Goal: Navigation & Orientation: Find specific page/section

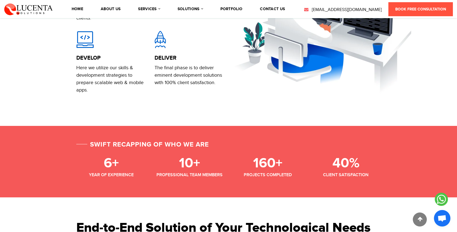
scroll to position [445, 0]
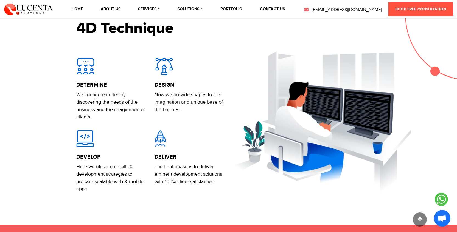
drag, startPoint x: 435, startPoint y: 68, endPoint x: 197, endPoint y: 142, distance: 250.1
click at [234, 140] on section "Introducing Lucenta Solutions Lucenta Solutions is the pioneer in web & mobile …" at bounding box center [228, 25] width 457 height 397
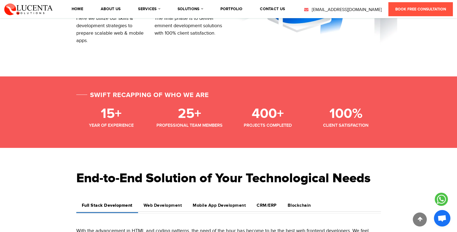
click at [210, 145] on div "Swift Recapping of Who We Are 15+ Year of Experience 25+ Professional Team Memb…" at bounding box center [228, 111] width 457 height 71
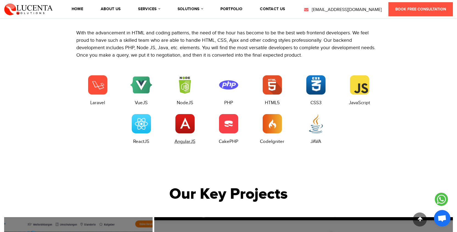
scroll to position [692, 0]
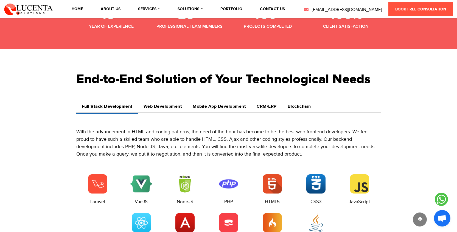
click at [161, 104] on h4 "Web Development" at bounding box center [163, 106] width 38 height 5
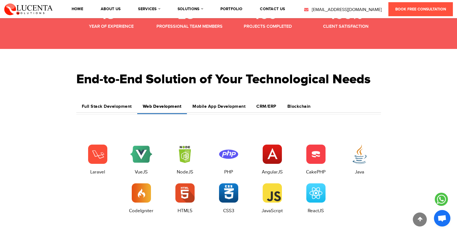
click at [227, 100] on link "Mobile App Development" at bounding box center [219, 106] width 64 height 12
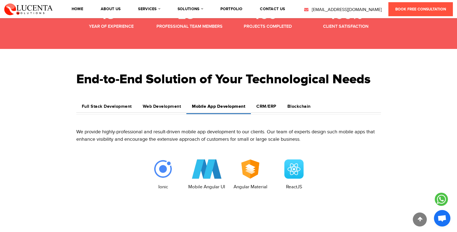
click at [268, 104] on h4 "CRM/ERP" at bounding box center [266, 106] width 20 height 5
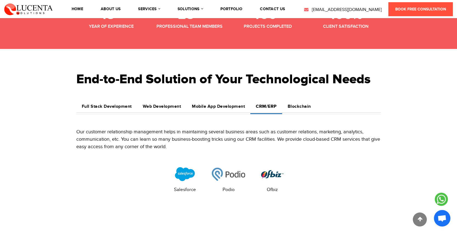
click at [294, 106] on h4 "Blockchain" at bounding box center [299, 106] width 23 height 5
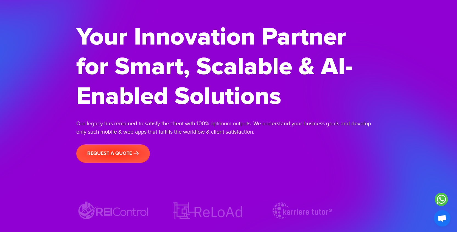
scroll to position [0, 0]
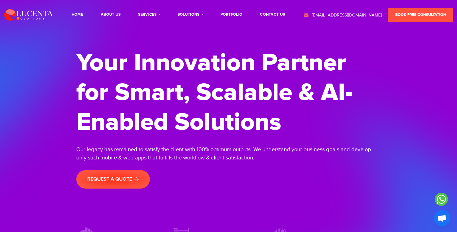
click at [117, 11] on li "About Us" at bounding box center [110, 14] width 25 height 15
click at [120, 13] on link "About Us" at bounding box center [111, 15] width 20 height 4
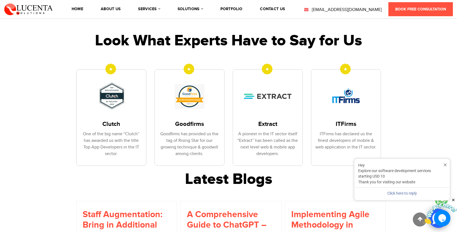
scroll to position [1134, 0]
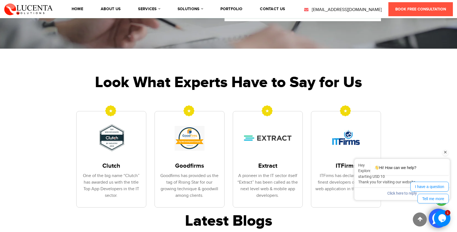
click at [443, 153] on icon "Chat attention grabber" at bounding box center [445, 152] width 5 height 5
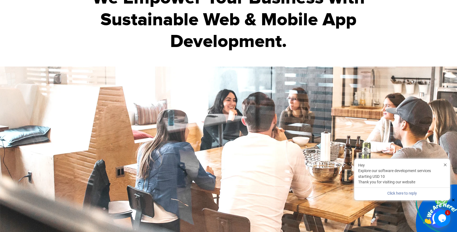
scroll to position [0, 0]
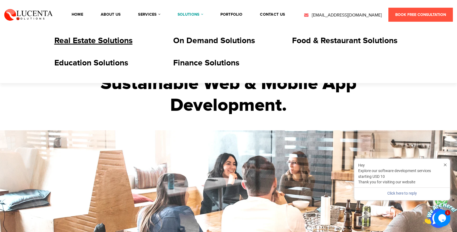
click at [92, 41] on link "Real Estate Solutions" at bounding box center [93, 41] width 78 height 10
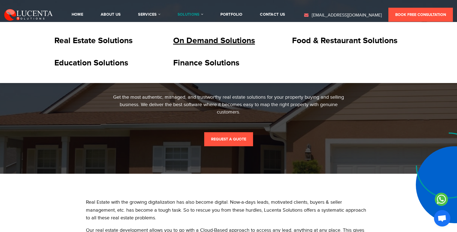
click at [203, 37] on link "On Demand Solutions" at bounding box center [214, 41] width 82 height 10
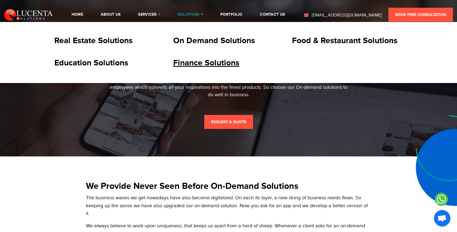
click at [202, 63] on link "Finance Solutions" at bounding box center [206, 63] width 66 height 10
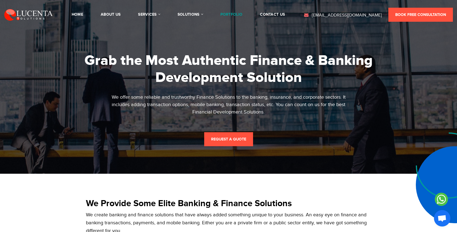
click at [227, 15] on link "portfolio" at bounding box center [231, 15] width 22 height 4
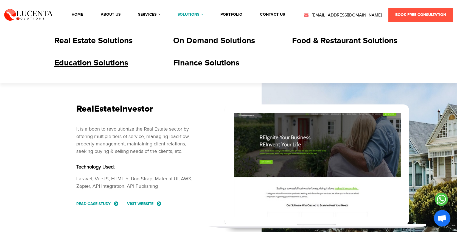
click at [85, 66] on link "Education Solutions" at bounding box center [91, 63] width 74 height 10
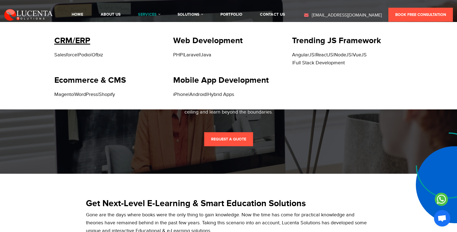
click at [71, 45] on link "CRM/ERP" at bounding box center [72, 41] width 36 height 10
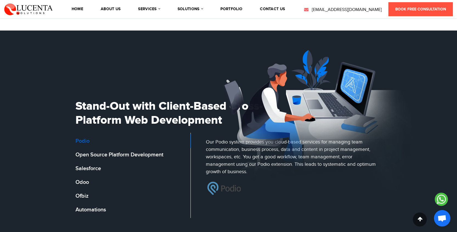
scroll to position [543, 0]
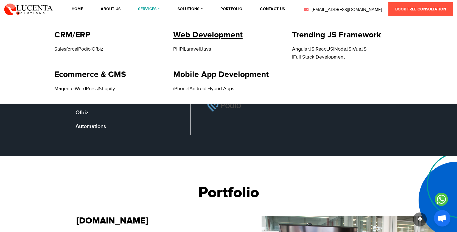
click at [205, 38] on link "Web Development" at bounding box center [207, 35] width 69 height 10
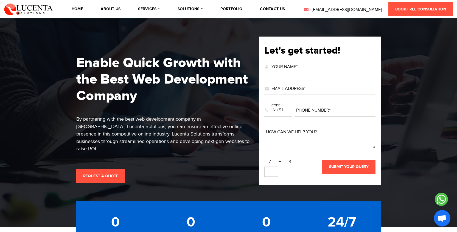
scroll to position [198, 0]
